Goal: Navigation & Orientation: Find specific page/section

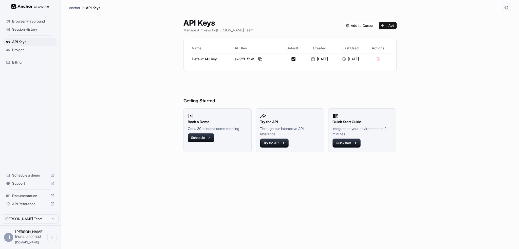
click at [25, 198] on span "Documentation" at bounding box center [30, 195] width 36 height 5
click at [20, 65] on div "Billing" at bounding box center [30, 62] width 52 height 8
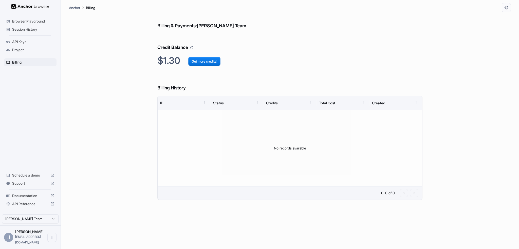
click at [110, 116] on div "Billing & Payments: [PERSON_NAME] Team Credit Balance $1.30 Get more credits! B…" at bounding box center [290, 130] width 442 height 237
click at [113, 145] on div "Billing & Payments: [PERSON_NAME] Team Credit Balance $1.30 Get more credits! B…" at bounding box center [290, 130] width 442 height 237
click at [22, 19] on span "Browser Playground" at bounding box center [33, 21] width 42 height 5
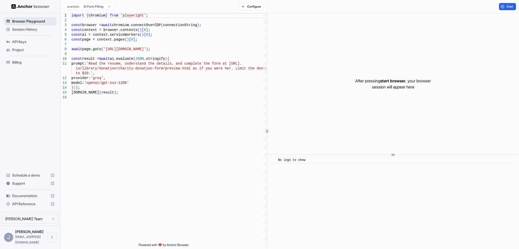
click at [29, 21] on span "Browser Playground" at bounding box center [33, 21] width 42 height 5
click at [22, 20] on span "Browser Playground" at bounding box center [33, 21] width 42 height 5
click at [18, 31] on span "Session History" at bounding box center [33, 29] width 42 height 5
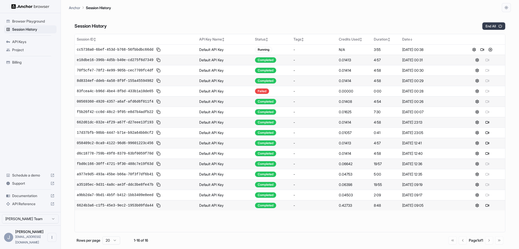
click at [498, 25] on icon "button" at bounding box center [500, 26] width 5 height 5
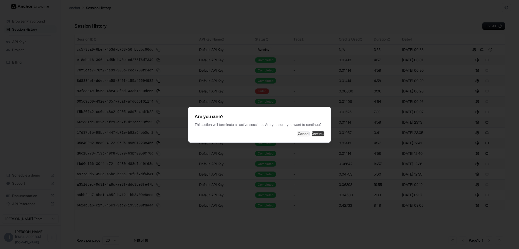
click at [312, 134] on button "Continue" at bounding box center [318, 133] width 13 height 5
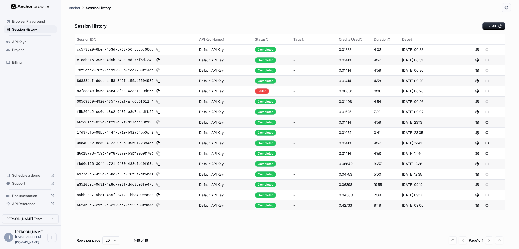
click at [13, 59] on div "Billing" at bounding box center [30, 62] width 52 height 8
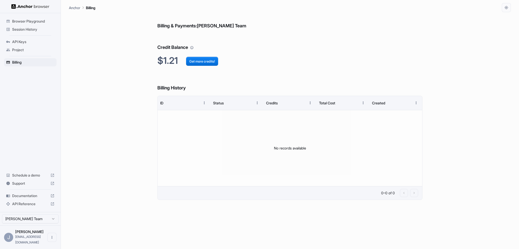
click at [26, 23] on span "Browser Playground" at bounding box center [33, 21] width 42 height 5
